Goal: Navigation & Orientation: Understand site structure

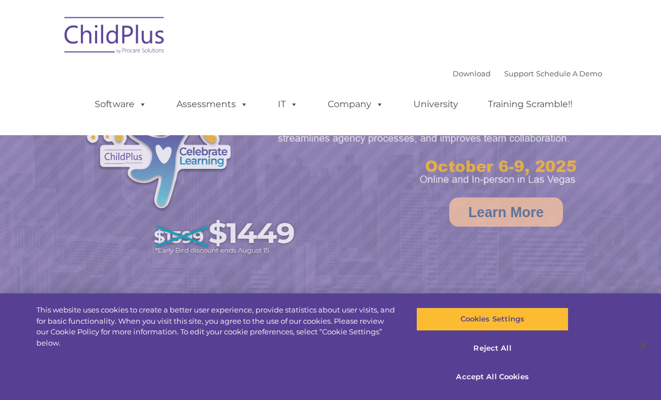
select select "MEDIUM"
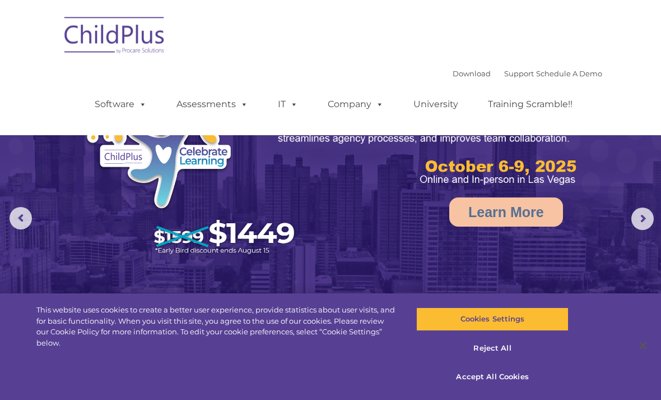
click at [655, 36] on nav "Download Support | Schedule A Demo  MENU MENU Software ChildPlus: The original…" at bounding box center [330, 67] width 661 height 135
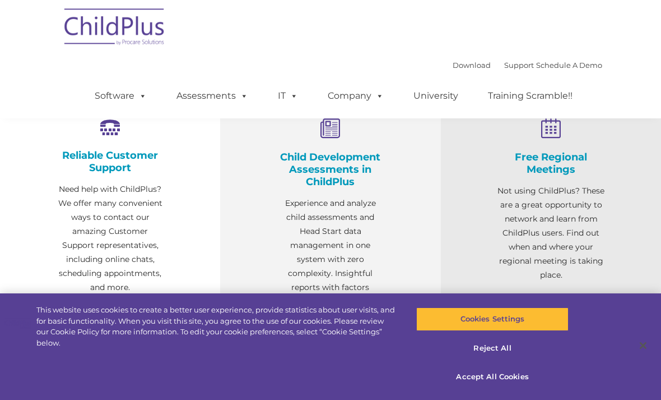
scroll to position [387, 0]
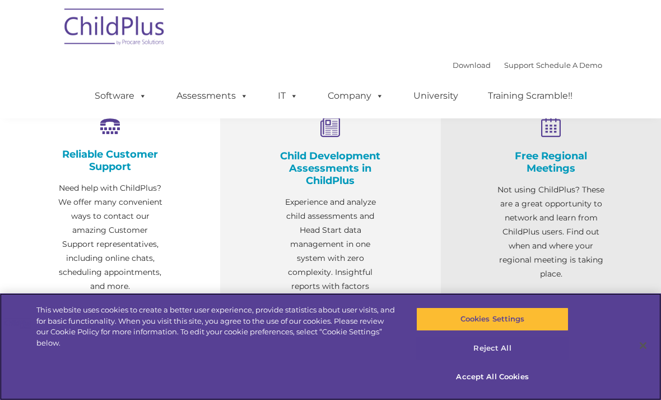
click at [508, 348] on button "Reject All" at bounding box center [492, 348] width 152 height 24
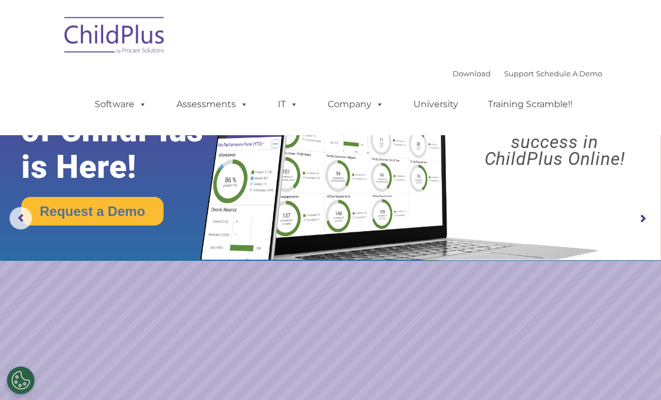
scroll to position [0, 0]
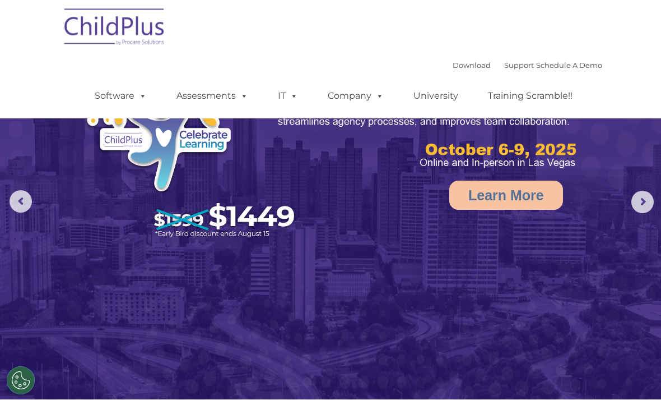
click at [631, 205] on img at bounding box center [330, 191] width 661 height 416
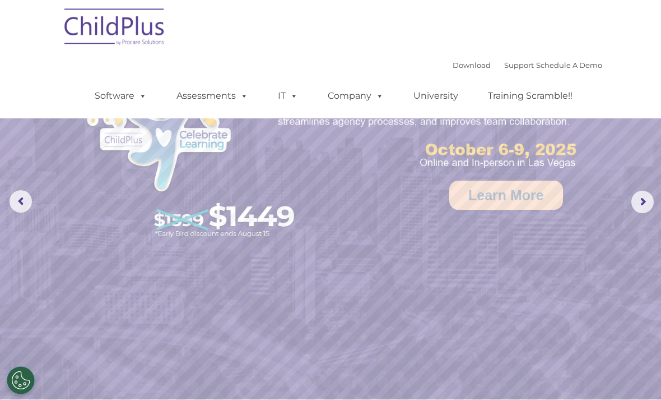
click at [94, 39] on img at bounding box center [115, 29] width 112 height 56
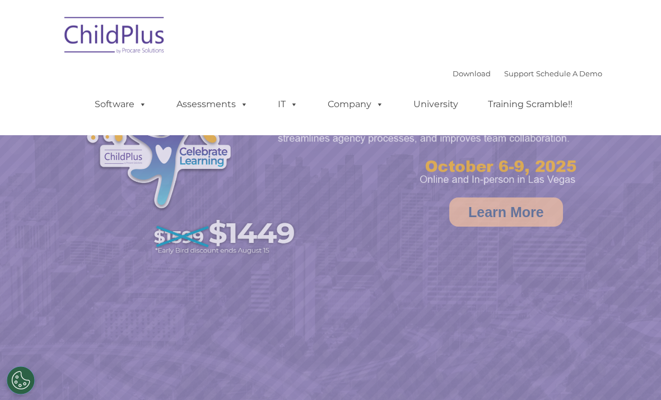
select select "MEDIUM"
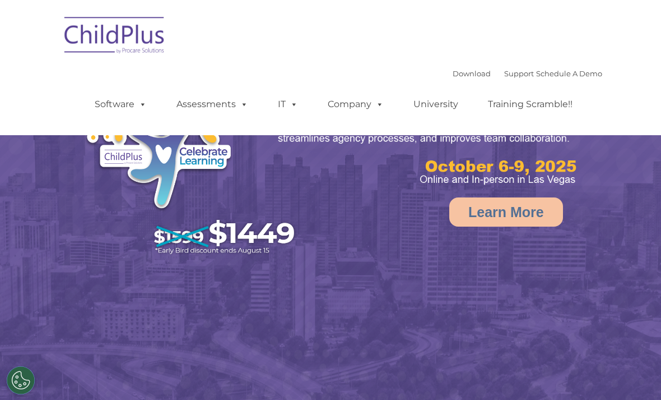
select select "MEDIUM"
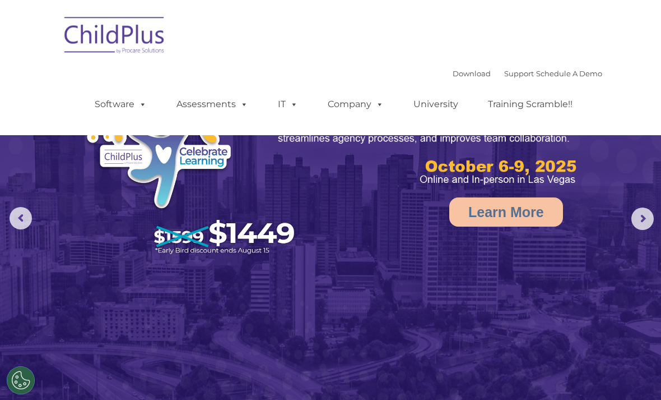
click at [23, 223] on rs-arrow at bounding box center [21, 218] width 22 height 22
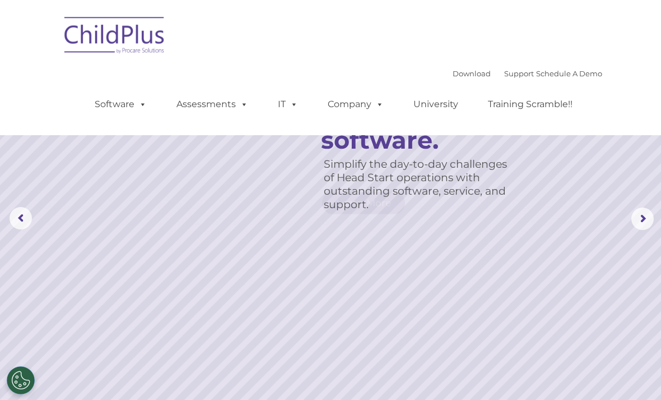
click at [23, 223] on rs-arrow at bounding box center [21, 218] width 22 height 22
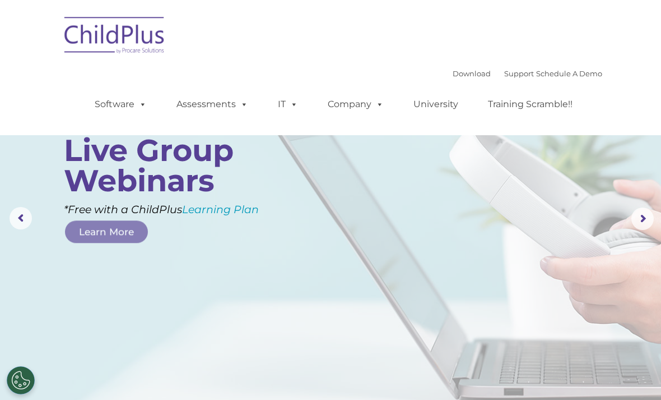
click at [23, 223] on rs-arrow at bounding box center [21, 218] width 22 height 22
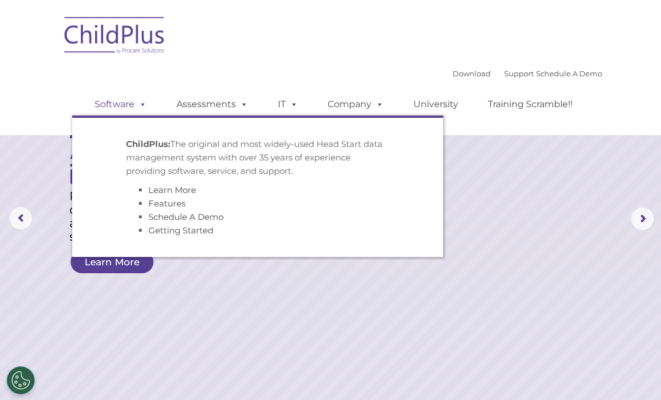
click at [140, 109] on span at bounding box center [141, 104] width 12 height 11
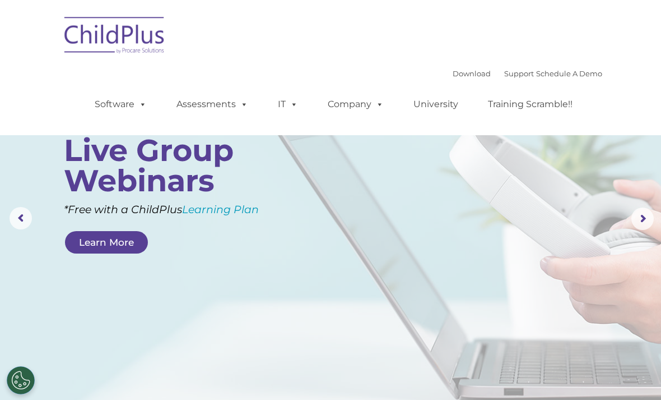
click at [592, 108] on ul "Software ChildPlus: The original and most widely-used Head Start data managemen…" at bounding box center [337, 104] width 530 height 45
